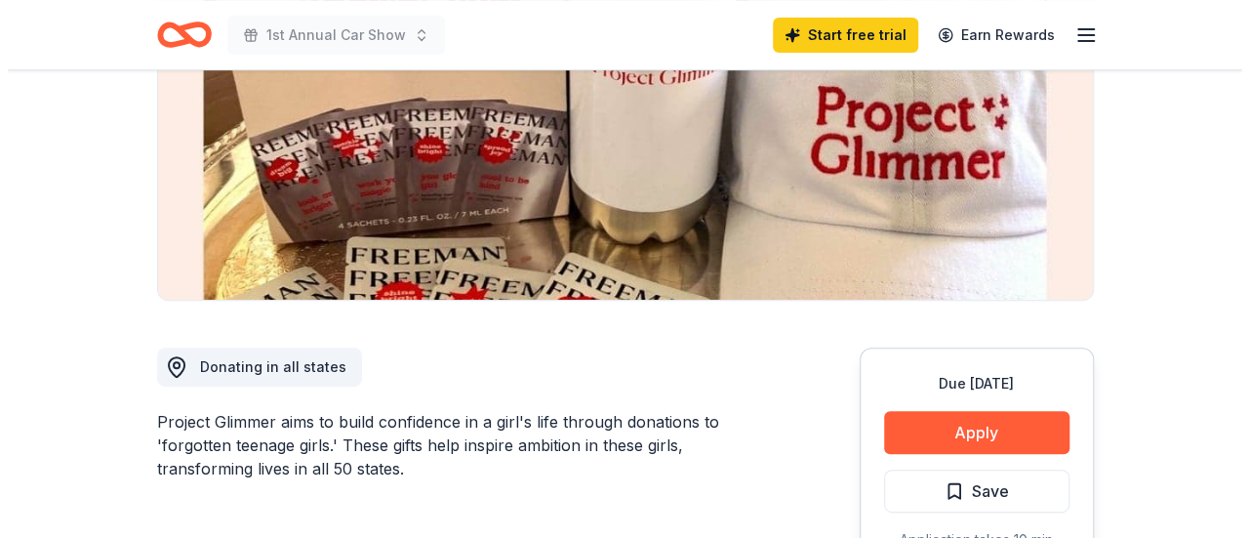
scroll to position [390, 0]
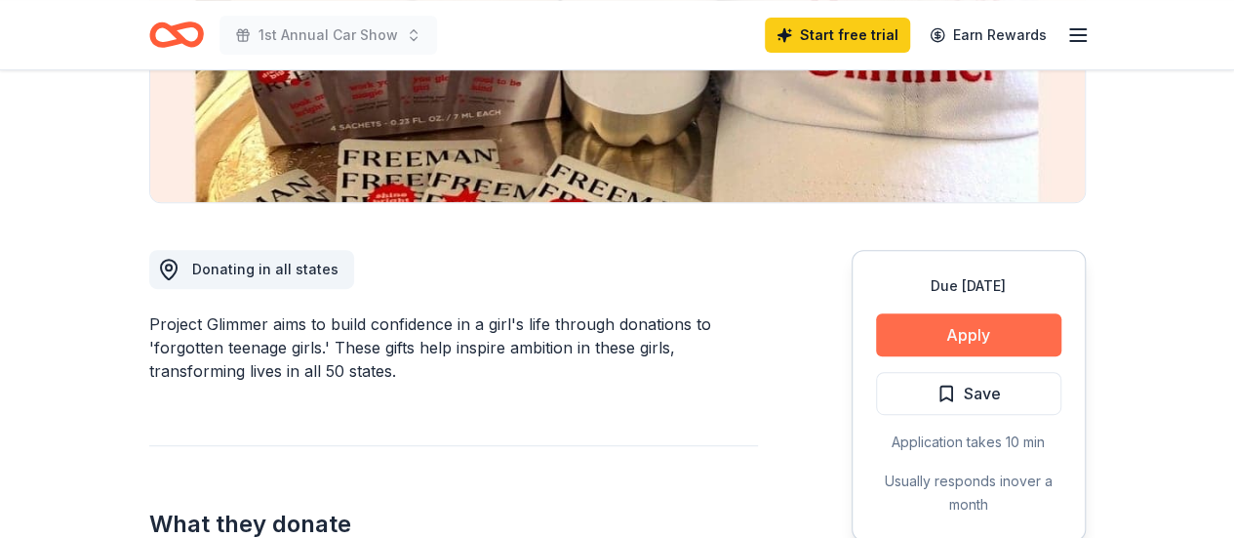
click at [923, 331] on button "Apply" at bounding box center [968, 334] width 185 height 43
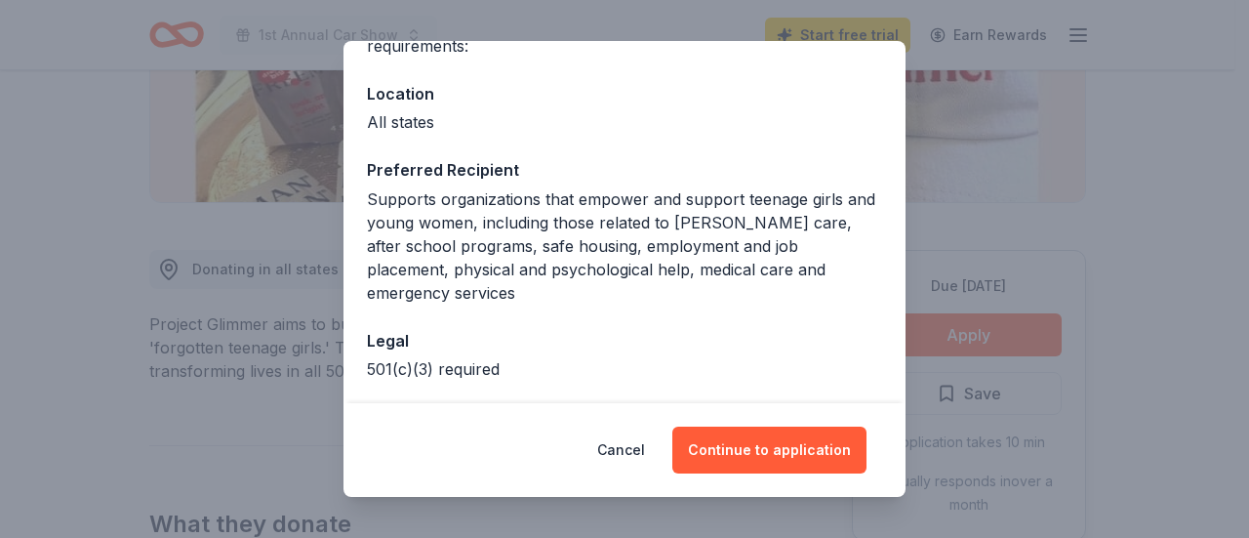
scroll to position [275, 0]
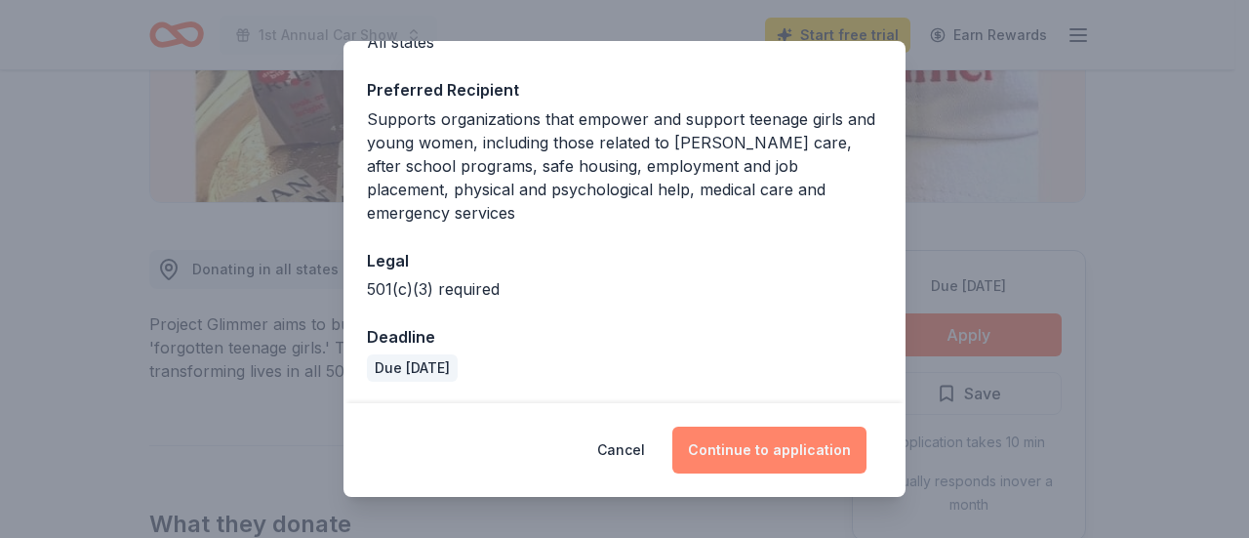
click at [802, 456] on button "Continue to application" at bounding box center [769, 449] width 194 height 47
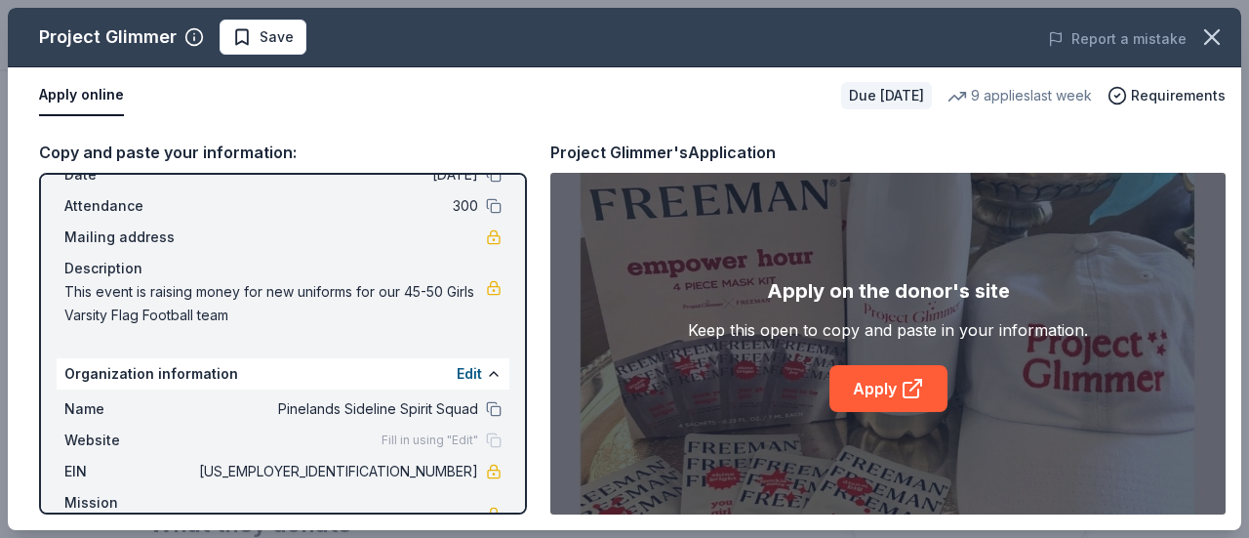
scroll to position [146, 0]
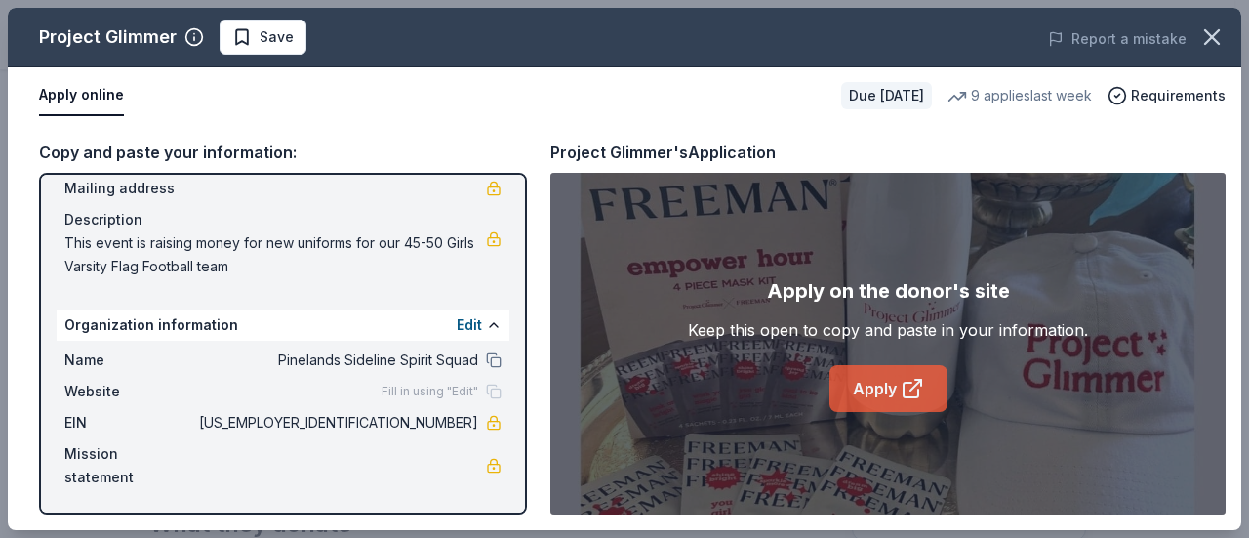
click at [878, 387] on link "Apply" at bounding box center [888, 388] width 118 height 47
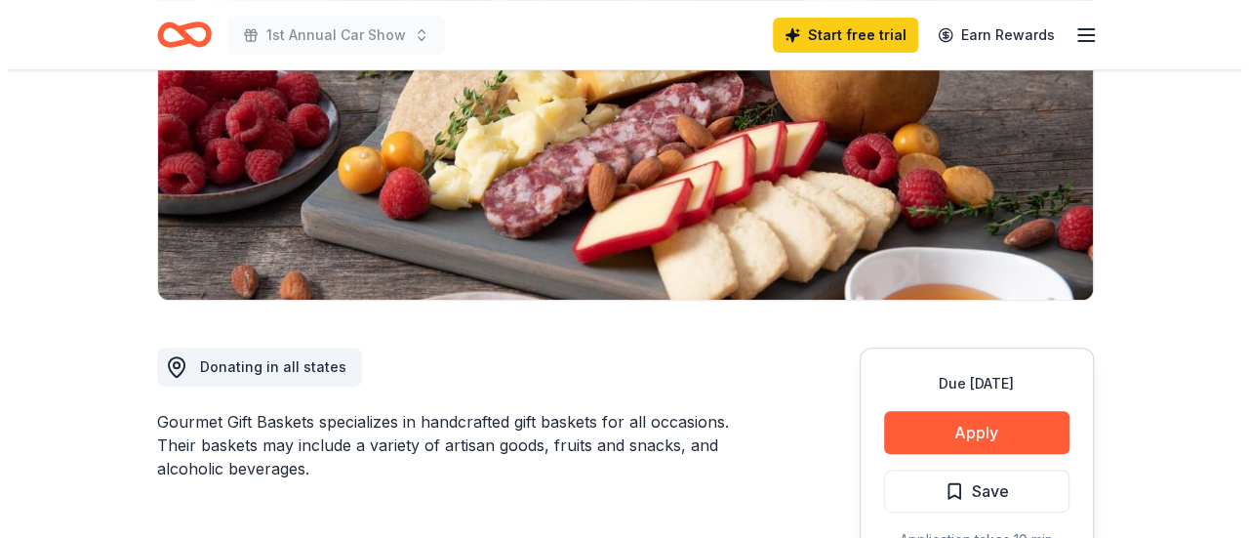
scroll to position [390, 0]
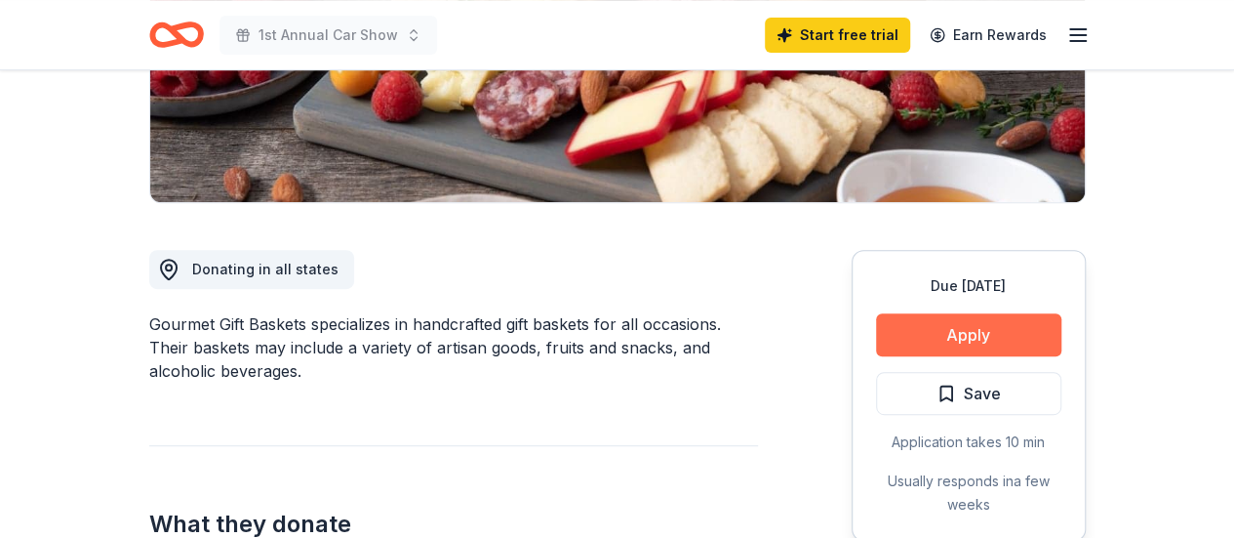
click at [973, 325] on button "Apply" at bounding box center [968, 334] width 185 height 43
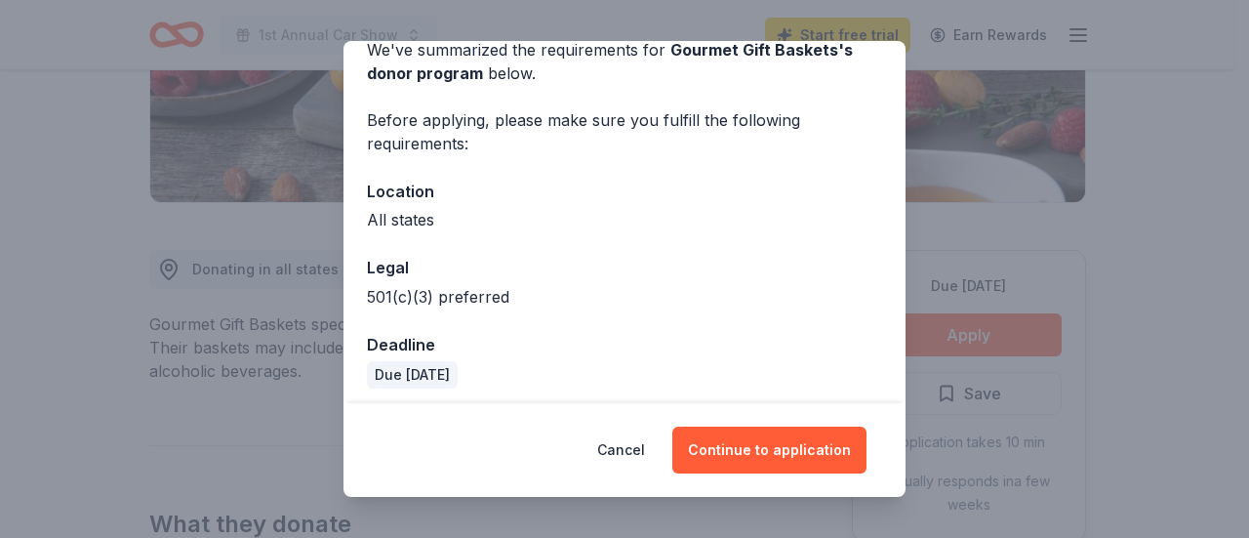
scroll to position [105, 0]
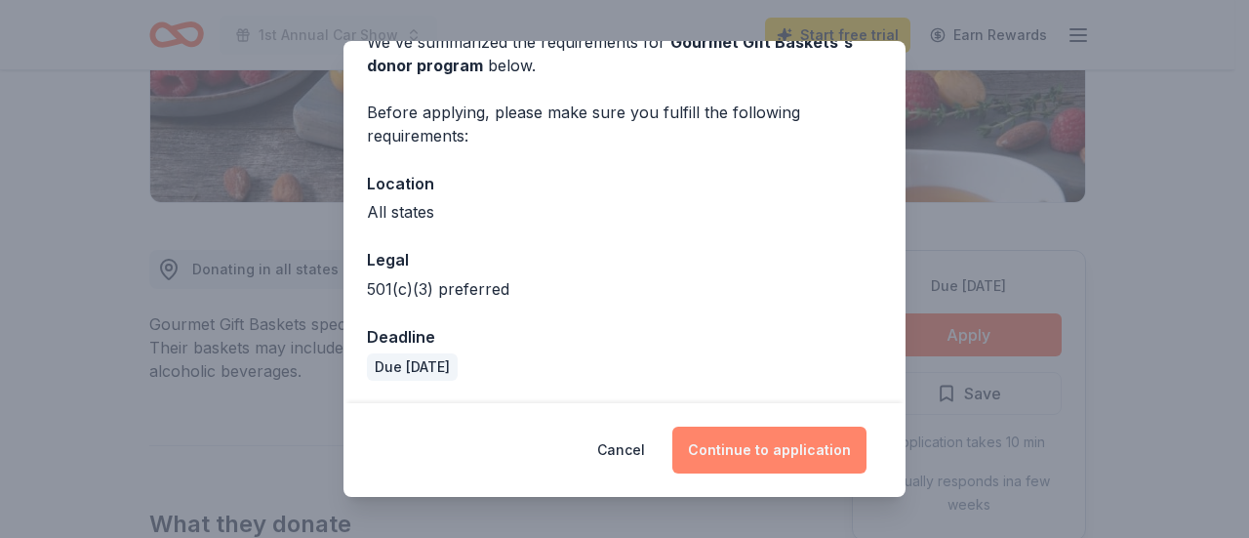
click at [767, 460] on button "Continue to application" at bounding box center [769, 449] width 194 height 47
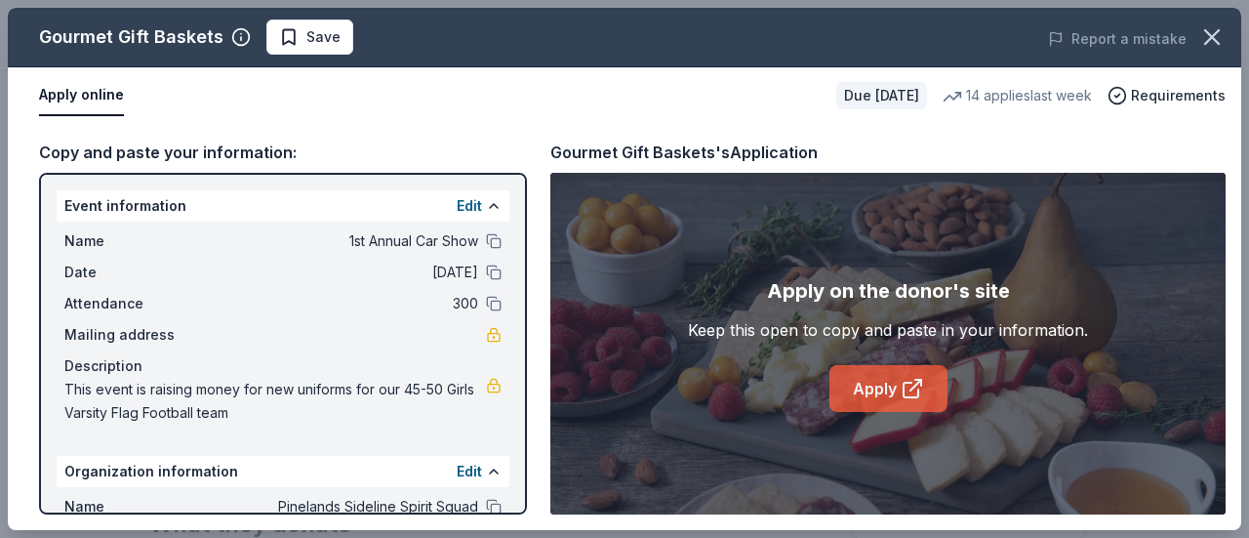
click at [862, 380] on link "Apply" at bounding box center [888, 388] width 118 height 47
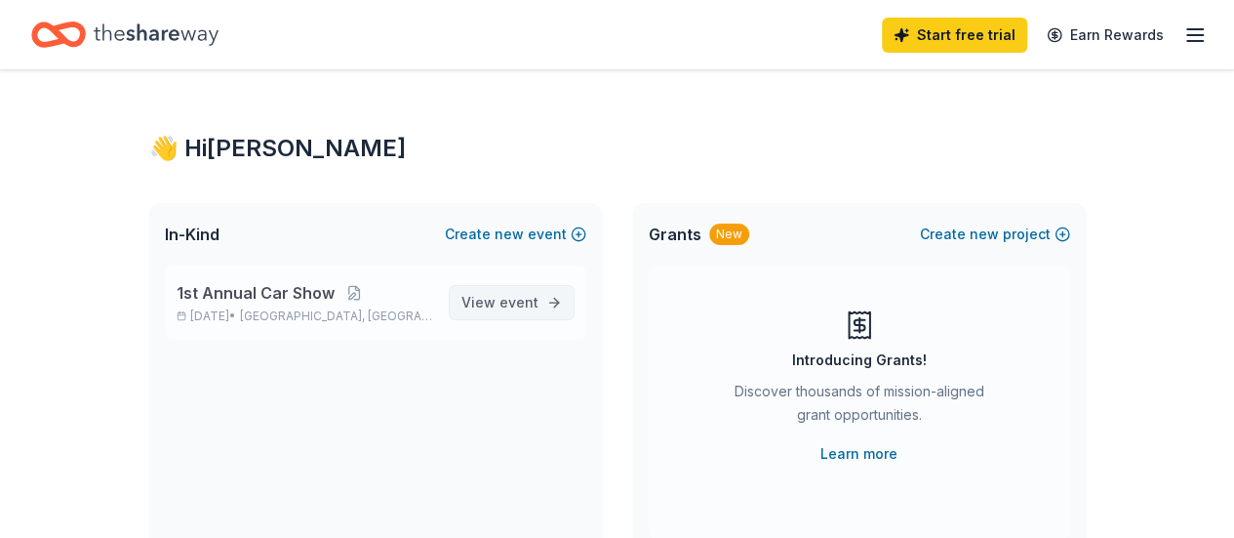
click at [512, 294] on span "event" at bounding box center [519, 302] width 39 height 17
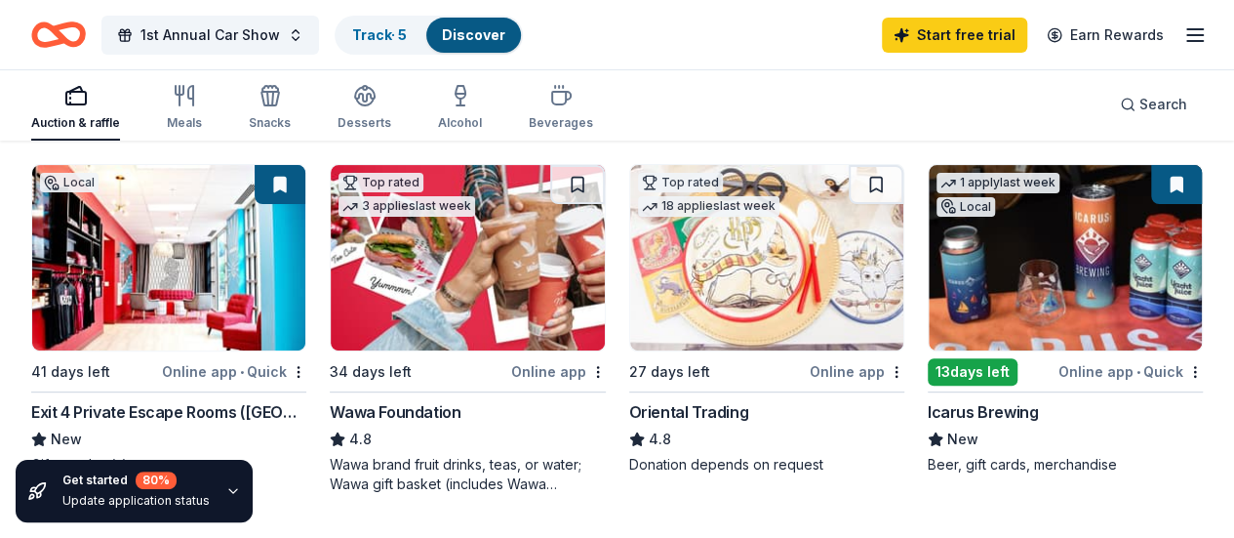
scroll to position [293, 0]
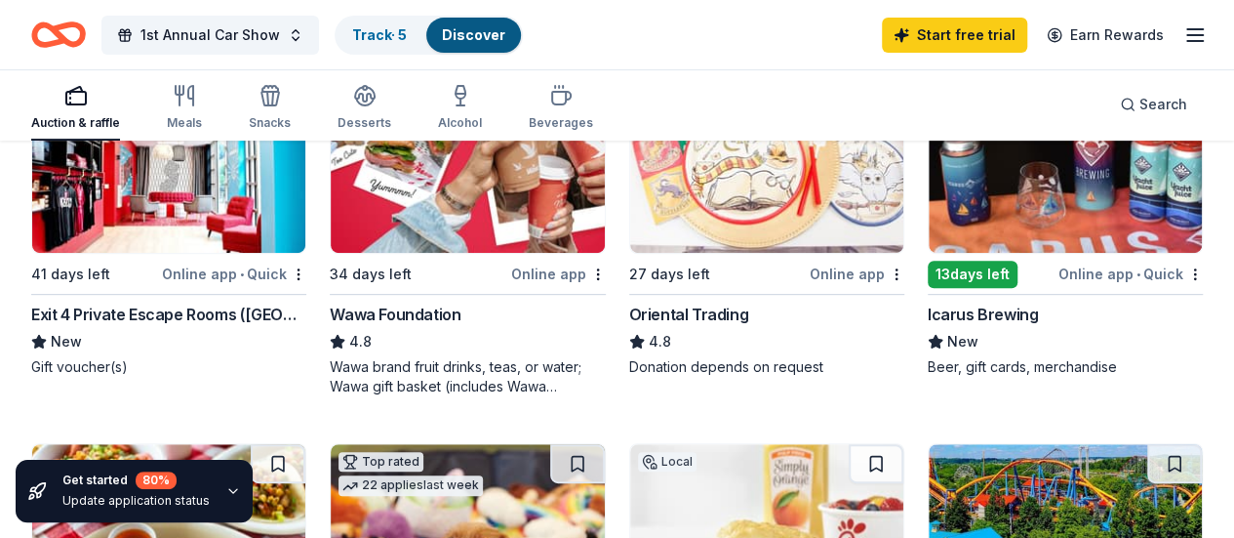
click at [630, 215] on img at bounding box center [766, 159] width 273 height 185
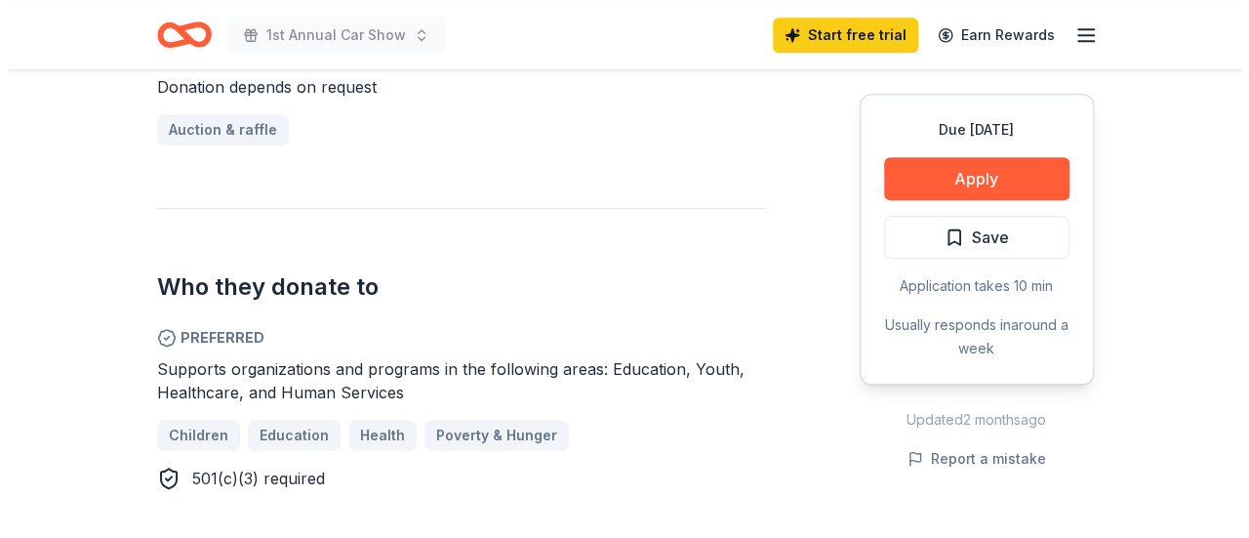
scroll to position [585, 0]
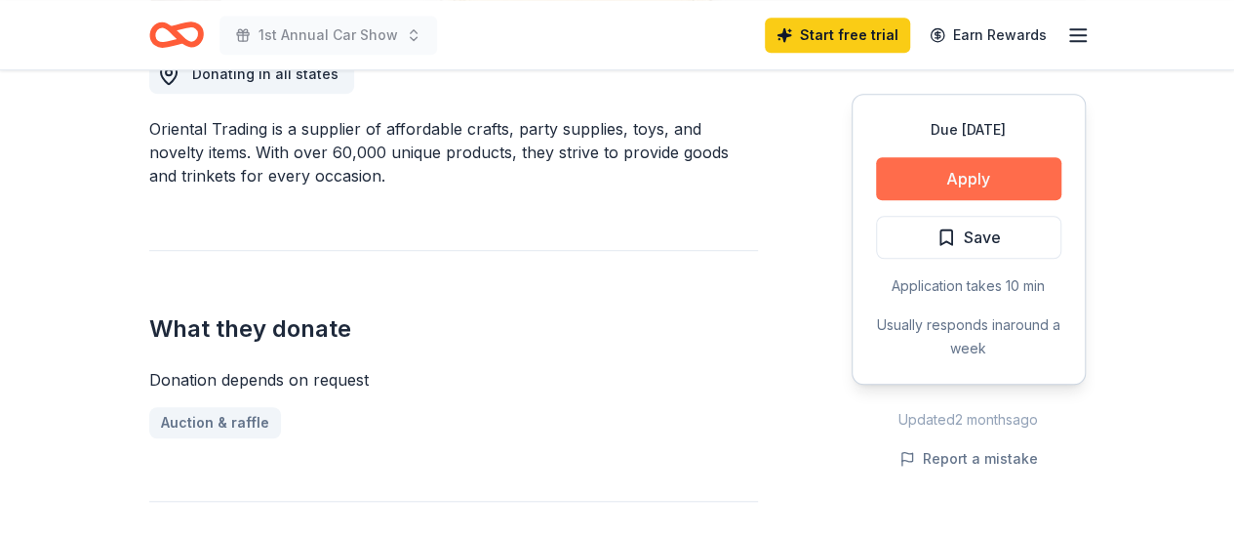
click at [993, 179] on button "Apply" at bounding box center [968, 178] width 185 height 43
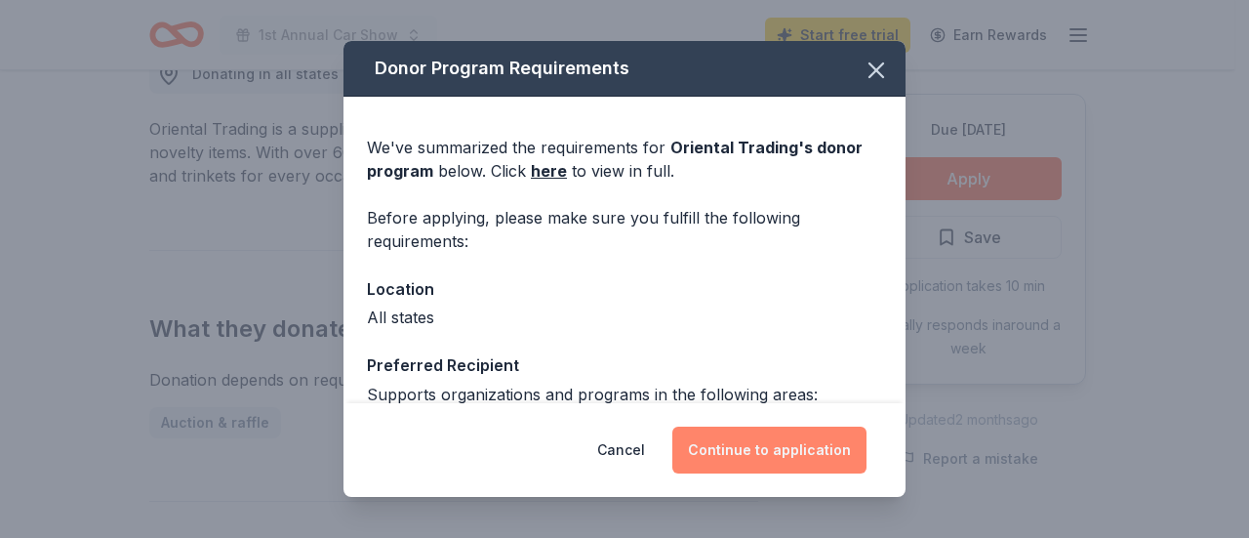
click at [793, 458] on button "Continue to application" at bounding box center [769, 449] width 194 height 47
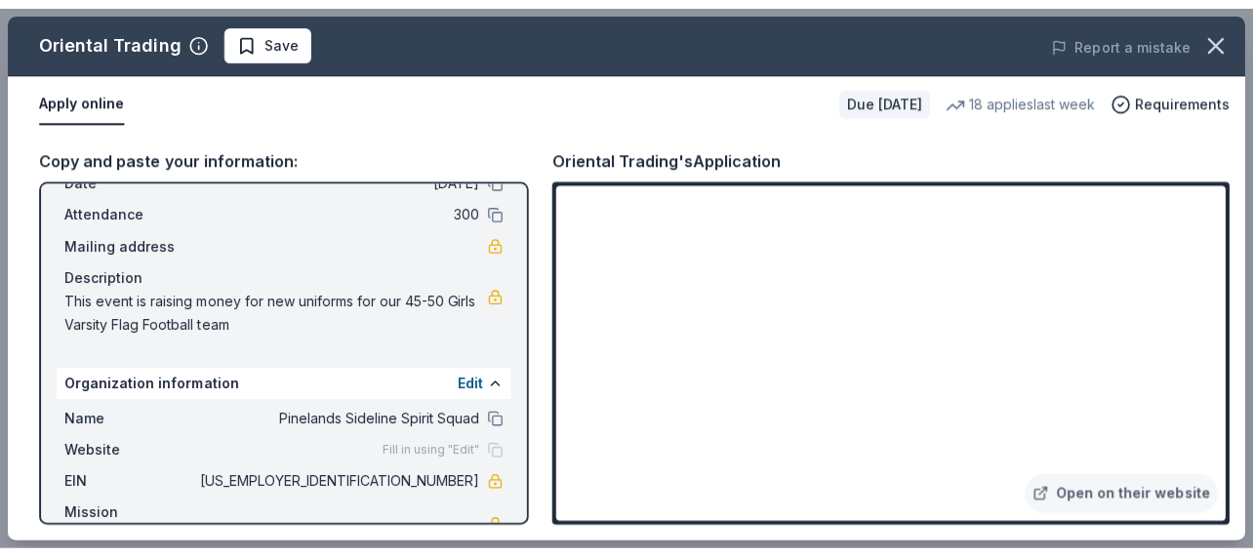
scroll to position [146, 0]
